Goal: Navigation & Orientation: Find specific page/section

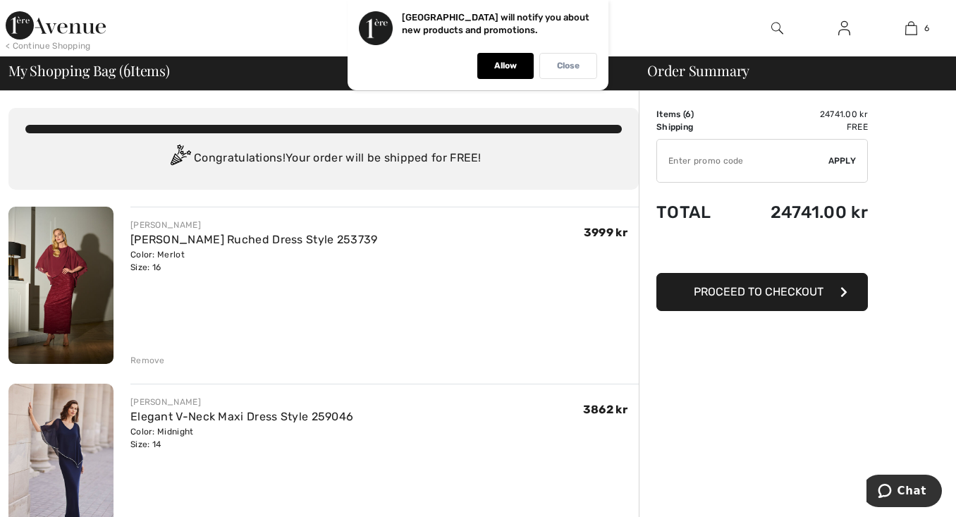
click at [557, 63] on p "Close" at bounding box center [568, 66] width 23 height 11
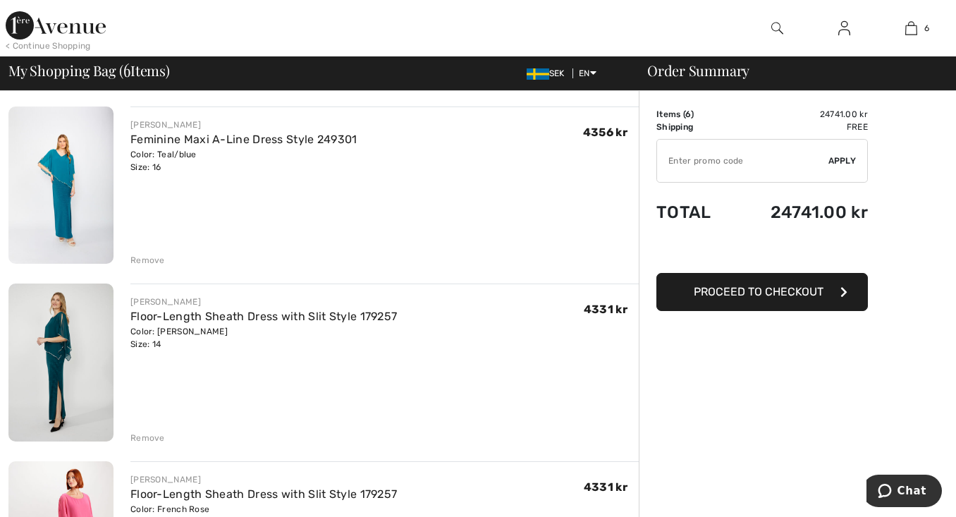
scroll to position [504, 0]
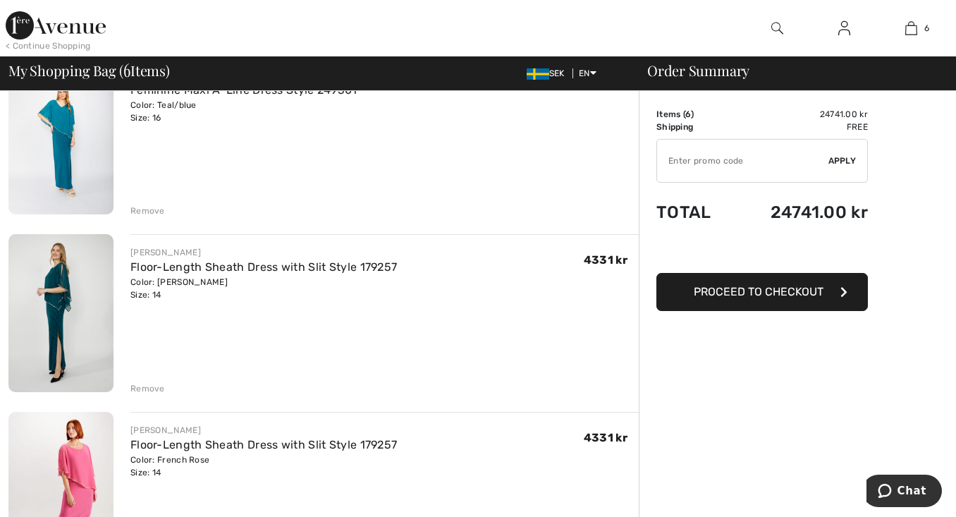
click at [50, 41] on div "< Continue Shopping" at bounding box center [48, 45] width 85 height 13
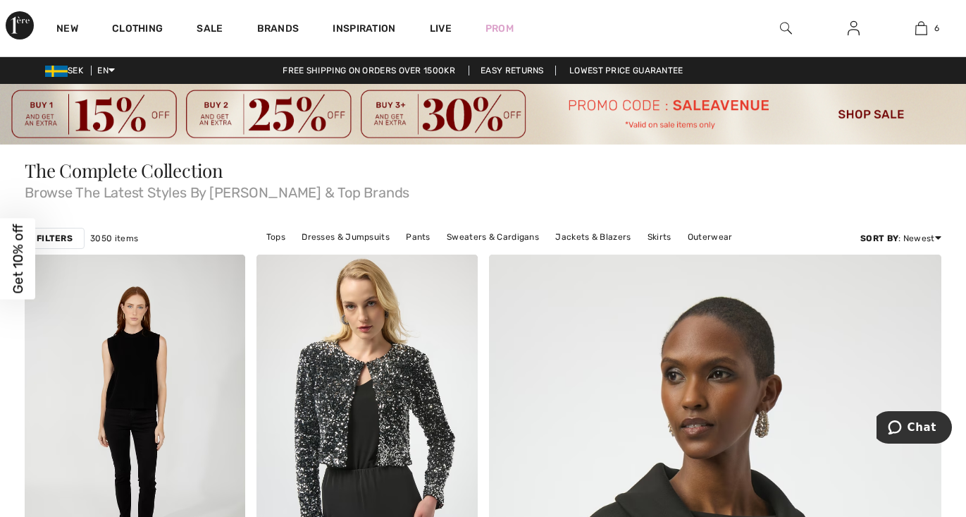
click at [50, 41] on div "Close dialog Want 10% off your first order? You're just one step away from excl…" at bounding box center [483, 258] width 966 height 517
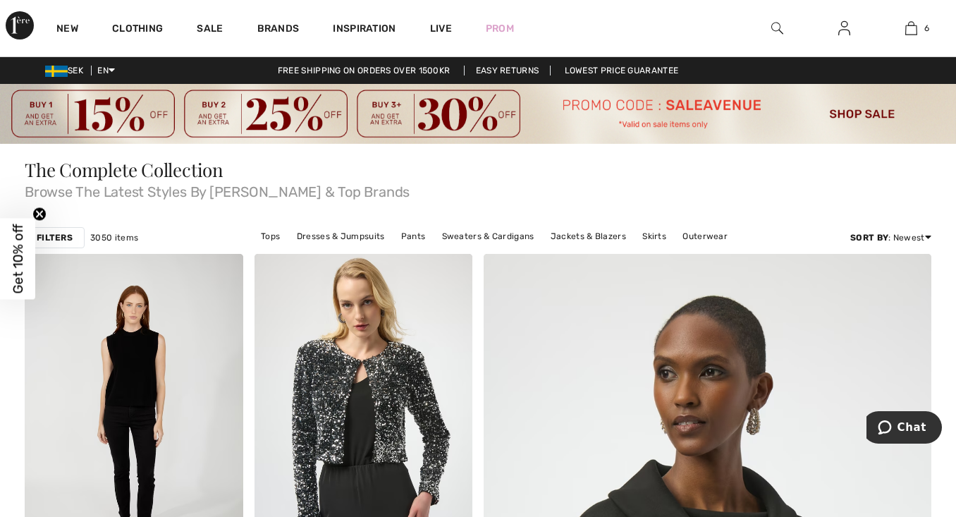
click at [504, 73] on link "Easy Returns" at bounding box center [507, 71] width 87 height 10
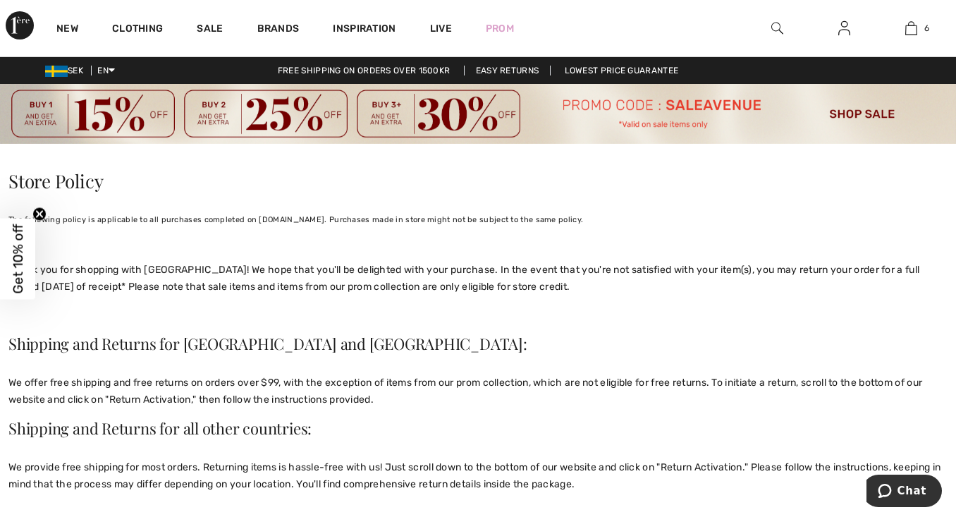
click at [37, 212] on circle "Close teaser" at bounding box center [39, 213] width 13 height 13
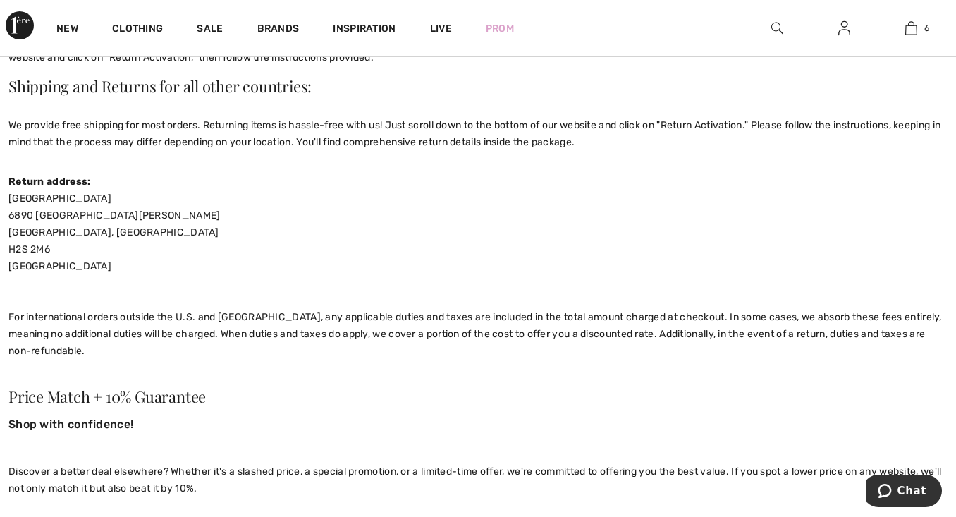
scroll to position [338, 0]
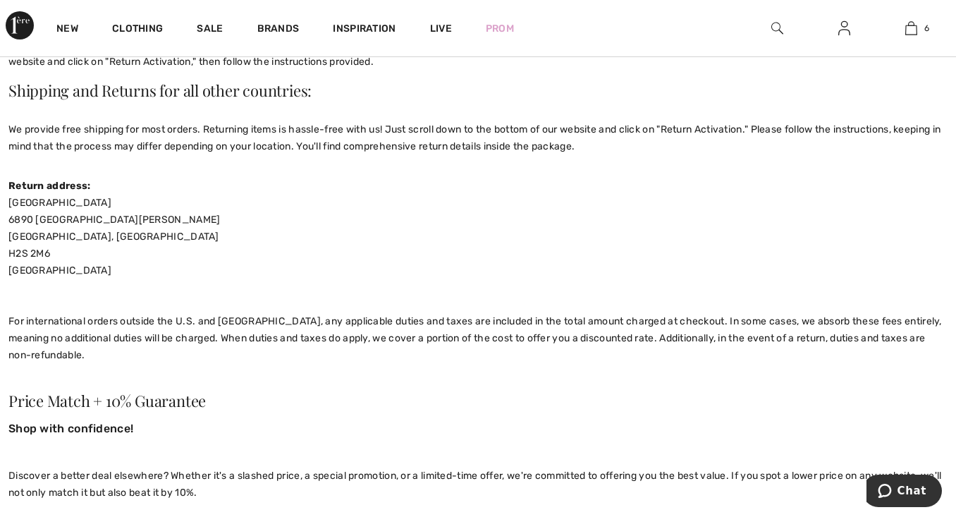
click at [558, 165] on div "We provide free shipping for most orders. Returning items is hassle-free with u…" at bounding box center [477, 138] width 939 height 68
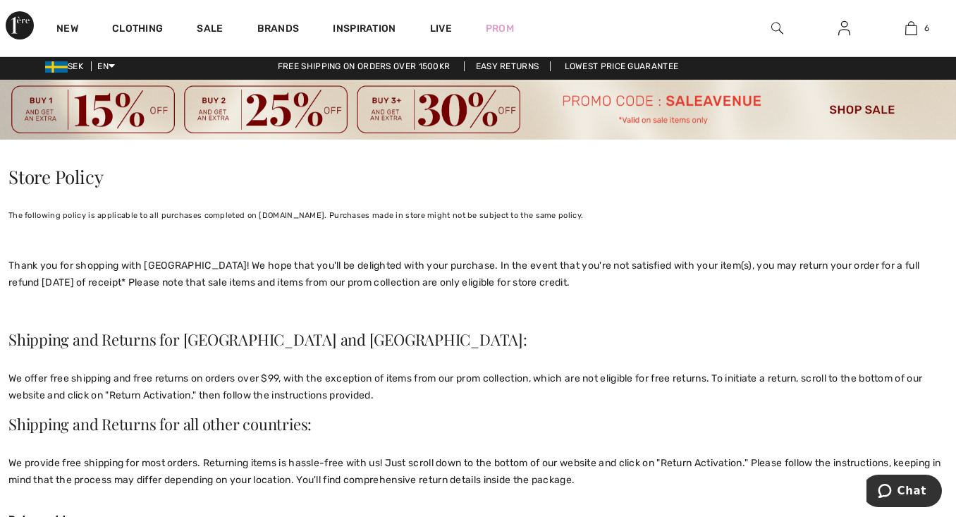
scroll to position [0, 0]
